Goal: Find specific page/section

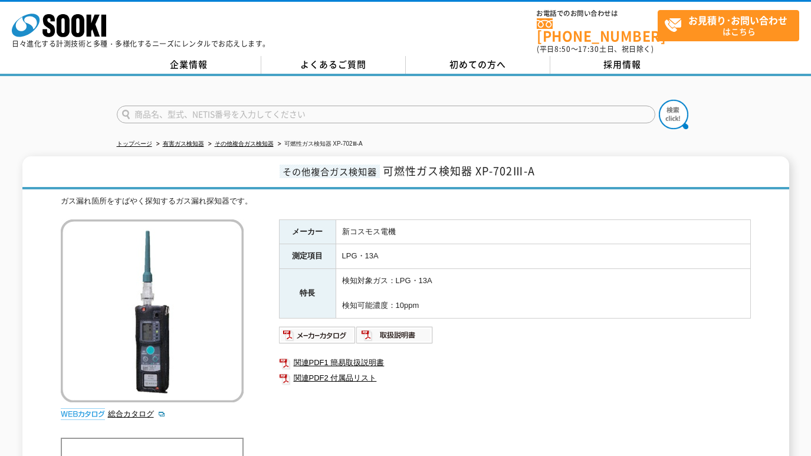
drag, startPoint x: 173, startPoint y: 105, endPoint x: 518, endPoint y: 94, distance: 344.6
click at [175, 106] on input "text" at bounding box center [386, 115] width 538 height 18
paste input "XP-702Ⅲ-A"
type input "XP-702Ⅲ-A"
click at [674, 103] on img at bounding box center [673, 114] width 29 height 29
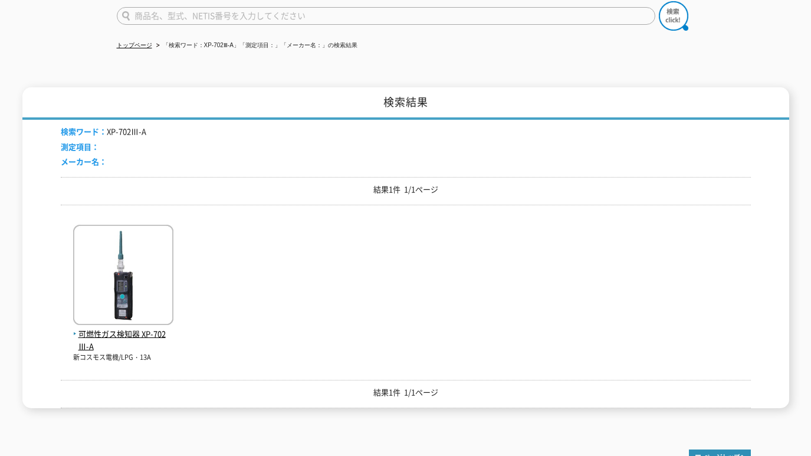
click at [126, 292] on img at bounding box center [123, 276] width 100 height 103
